Goal: Find contact information: Find contact information

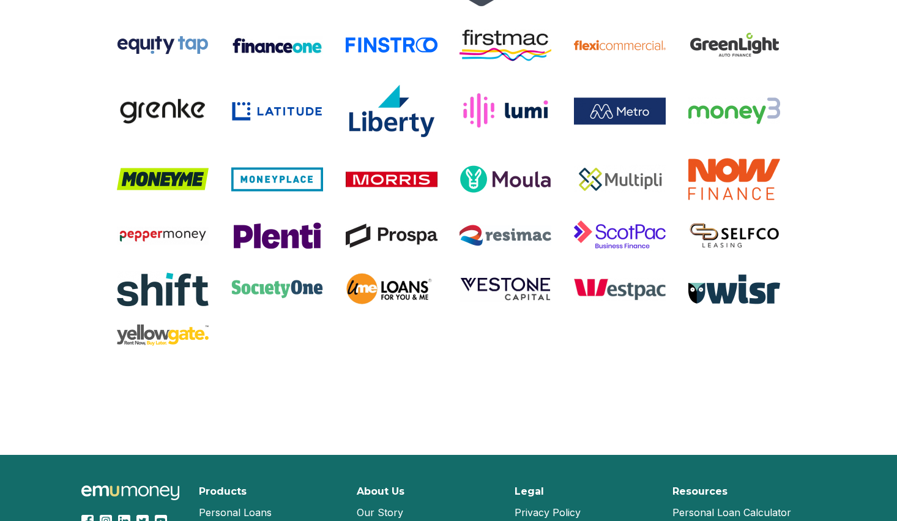
scroll to position [2624, 0]
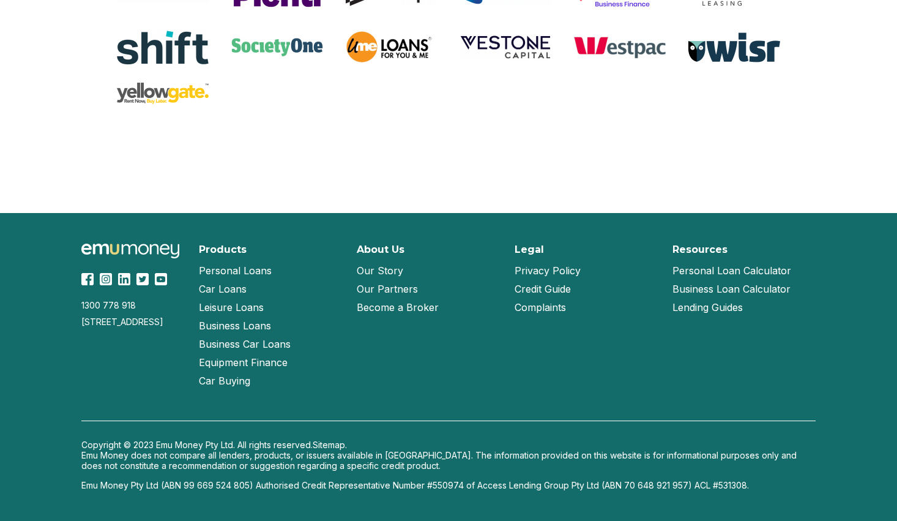
click at [394, 272] on link "Our Story" at bounding box center [380, 270] width 47 height 18
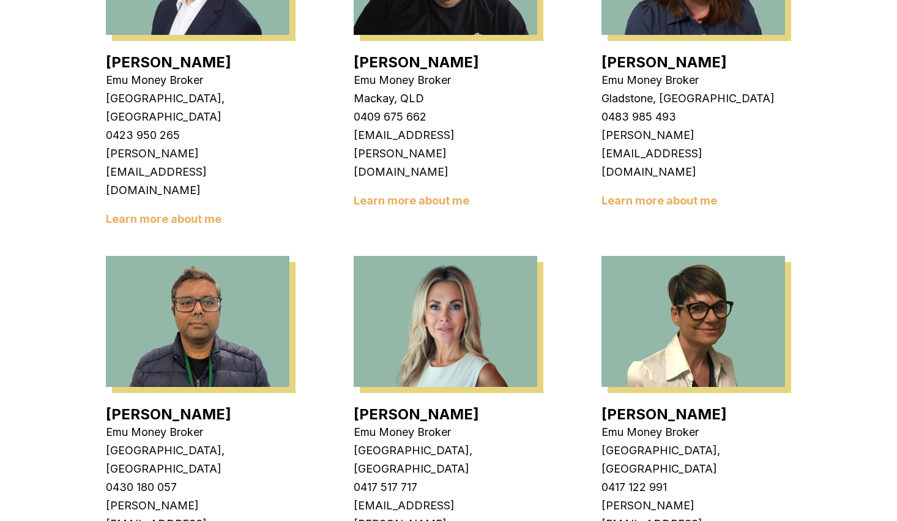
scroll to position [1285, 0]
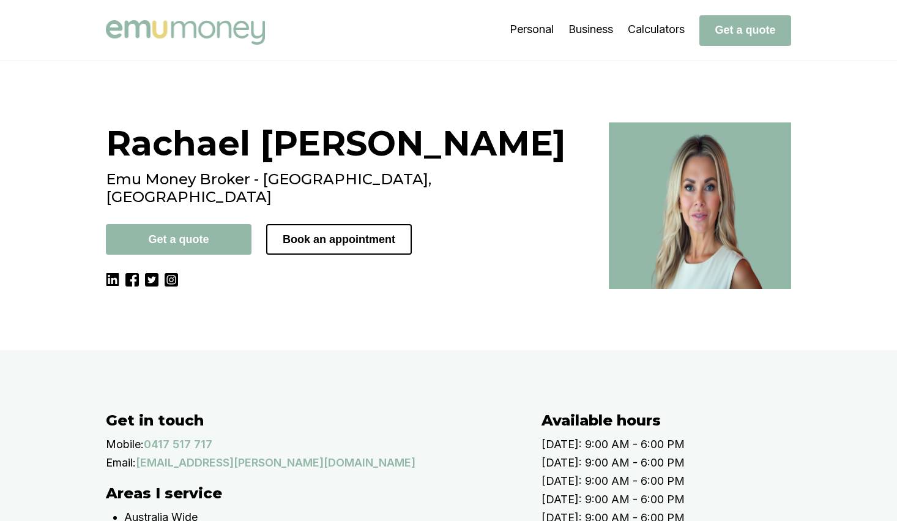
drag, startPoint x: 247, startPoint y: 287, endPoint x: 241, endPoint y: 291, distance: 6.6
click at [247, 287] on div "Rachael Connors Emu Money Broker - Brisbane, QLD Get a quote Book an appointment" at bounding box center [350, 205] width 488 height 166
click at [273, 350] on div "Rachael Connors Emu Money Broker - Brisbane, QLD Get a quote Book an appointment" at bounding box center [448, 205] width 897 height 289
click at [321, 289] on div "Rachael Connors Emu Money Broker - Brisbane, QLD Get a quote Book an appointment" at bounding box center [350, 205] width 488 height 166
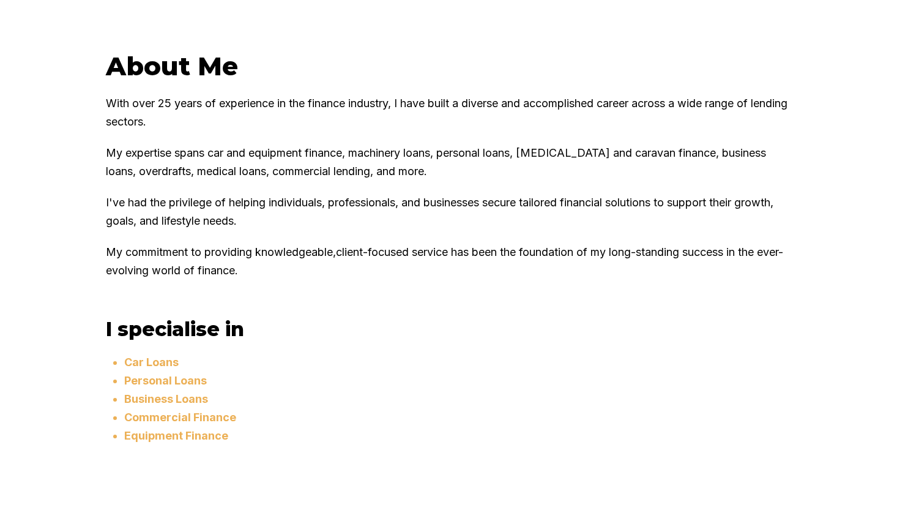
scroll to position [673, 0]
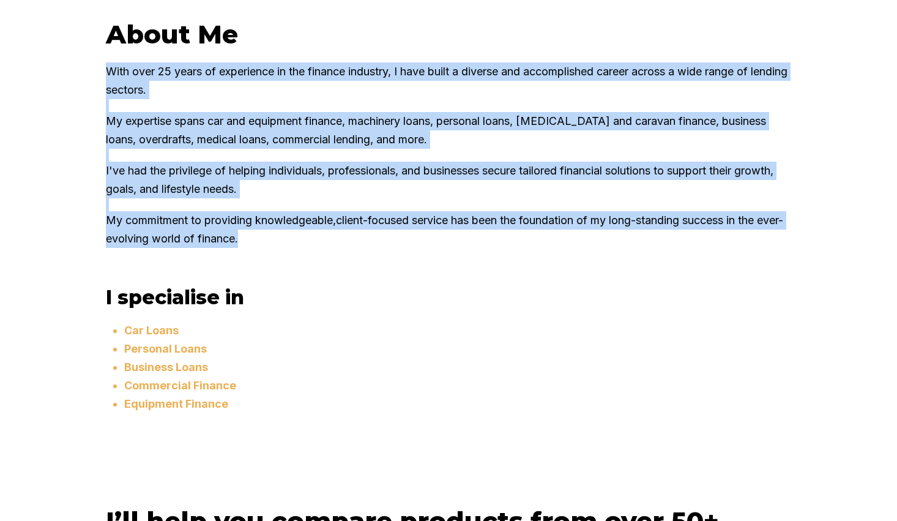
drag, startPoint x: 293, startPoint y: 313, endPoint x: 99, endPoint y: 144, distance: 256.9
click at [99, 144] on div "About Me With over 25 years of experience in the finance industry, I have built…" at bounding box center [448, 230] width 735 height 425
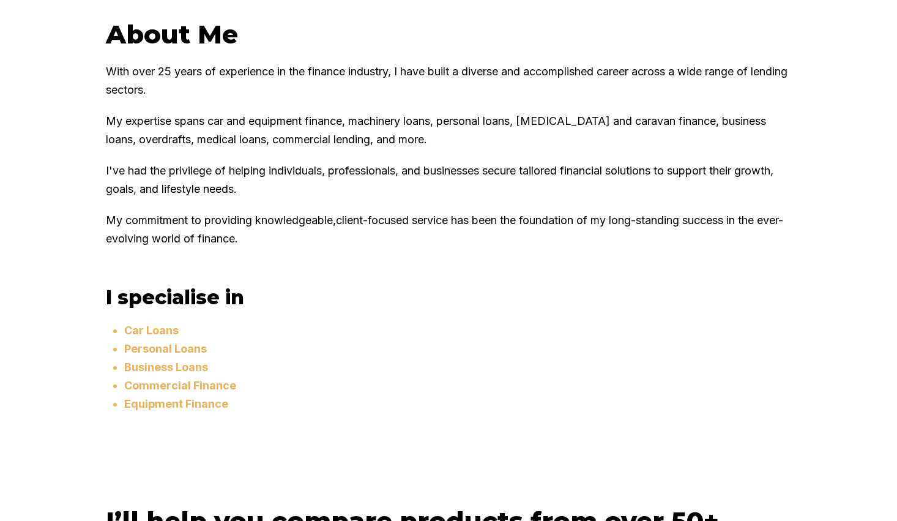
click at [379, 413] on li "Equipment Finance" at bounding box center [457, 404] width 667 height 18
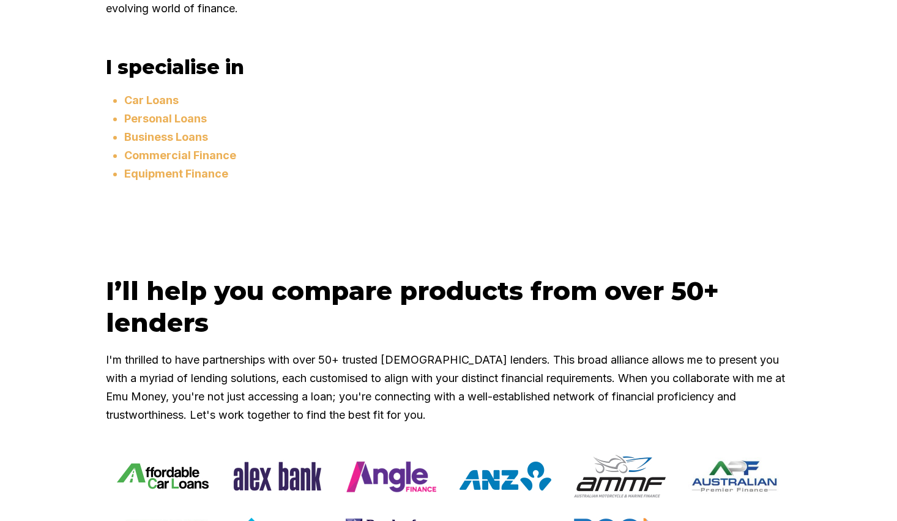
scroll to position [918, 0]
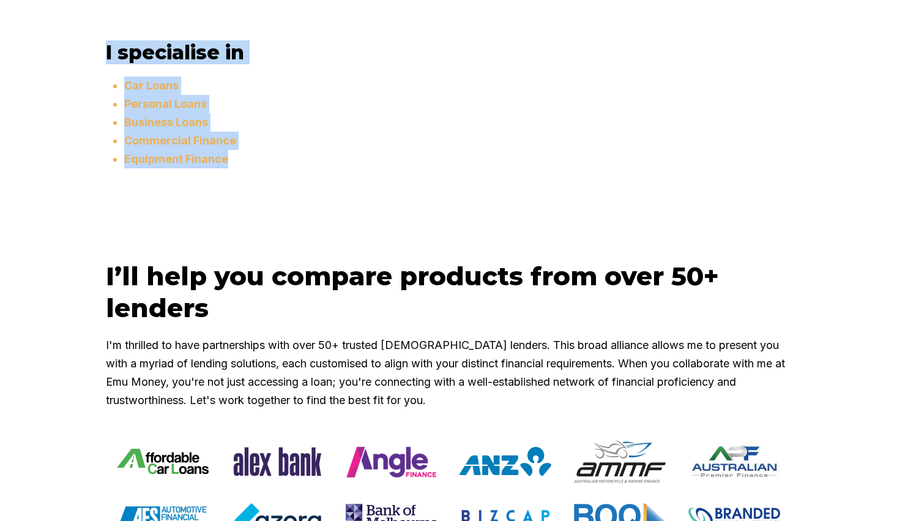
drag, startPoint x: 227, startPoint y: 242, endPoint x: 81, endPoint y: 122, distance: 188.3
click at [536, 150] on li "Commercial Finance" at bounding box center [457, 141] width 667 height 18
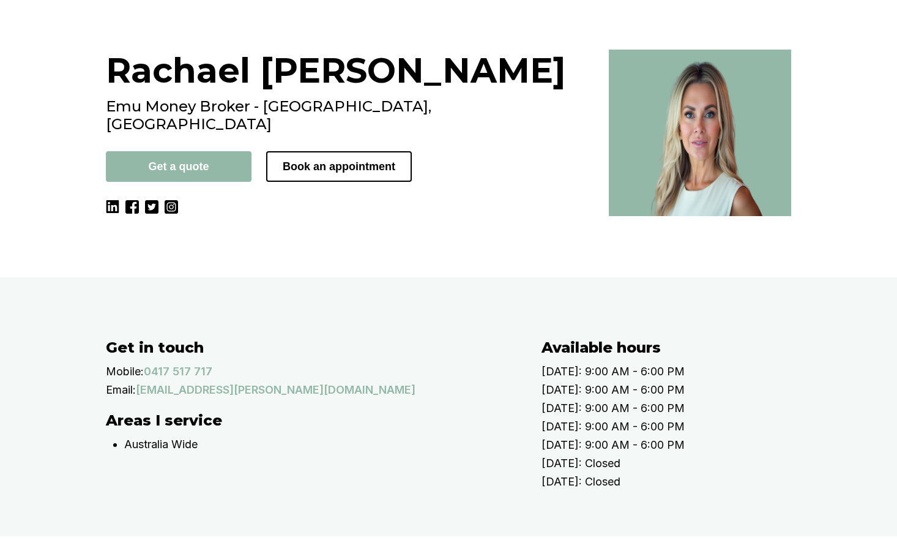
scroll to position [0, 0]
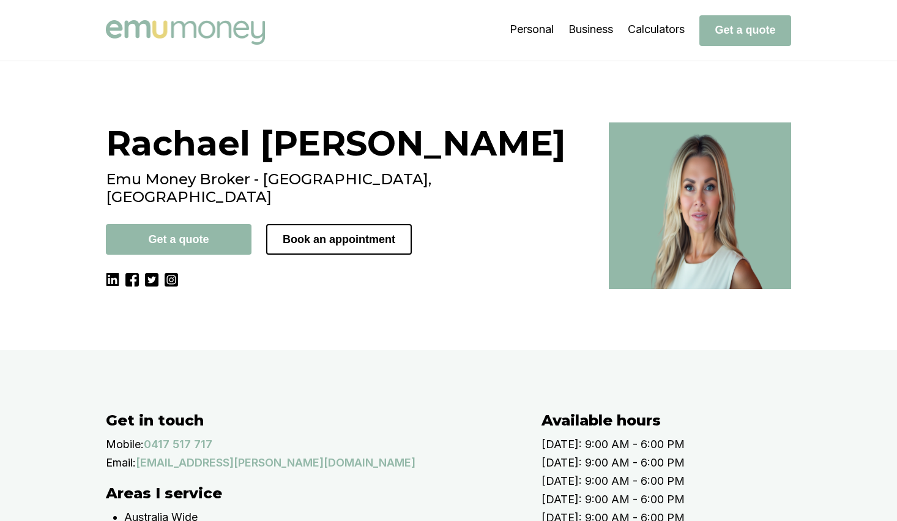
click at [385, 350] on div "Rachael Connors Emu Money Broker - Brisbane, QLD Get a quote Book an appointment" at bounding box center [448, 205] width 897 height 289
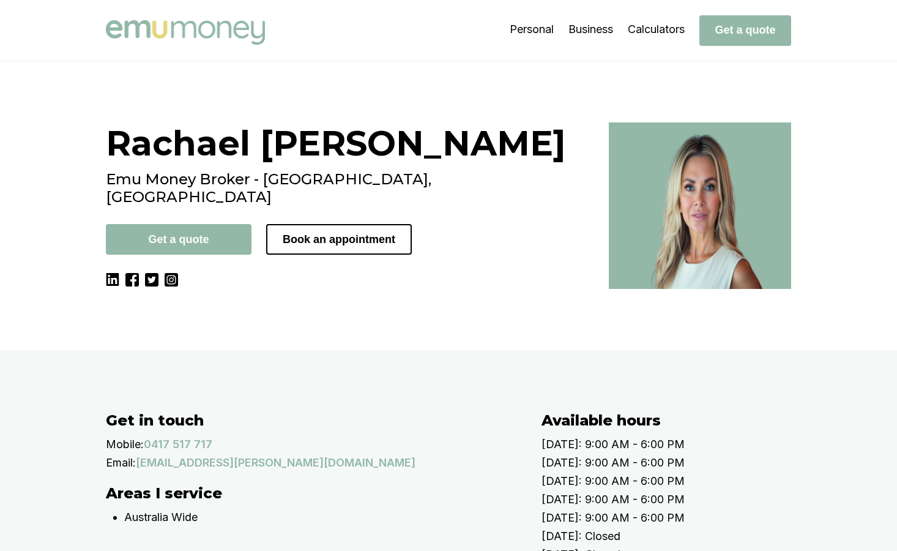
scroll to position [245, 0]
